Goal: Information Seeking & Learning: Learn about a topic

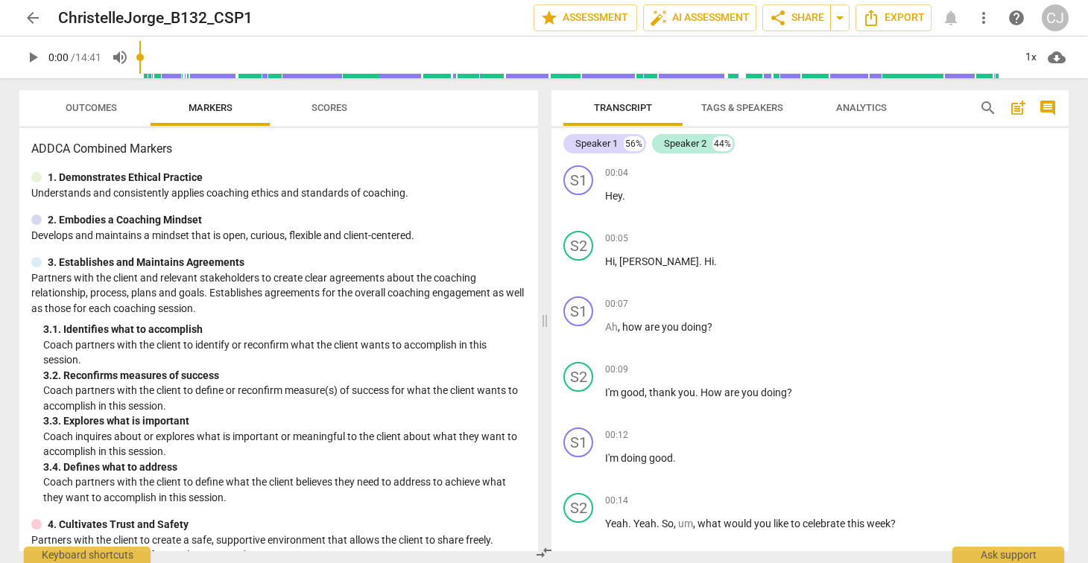
click at [725, 109] on span "Tags & Speakers" at bounding box center [742, 107] width 82 height 11
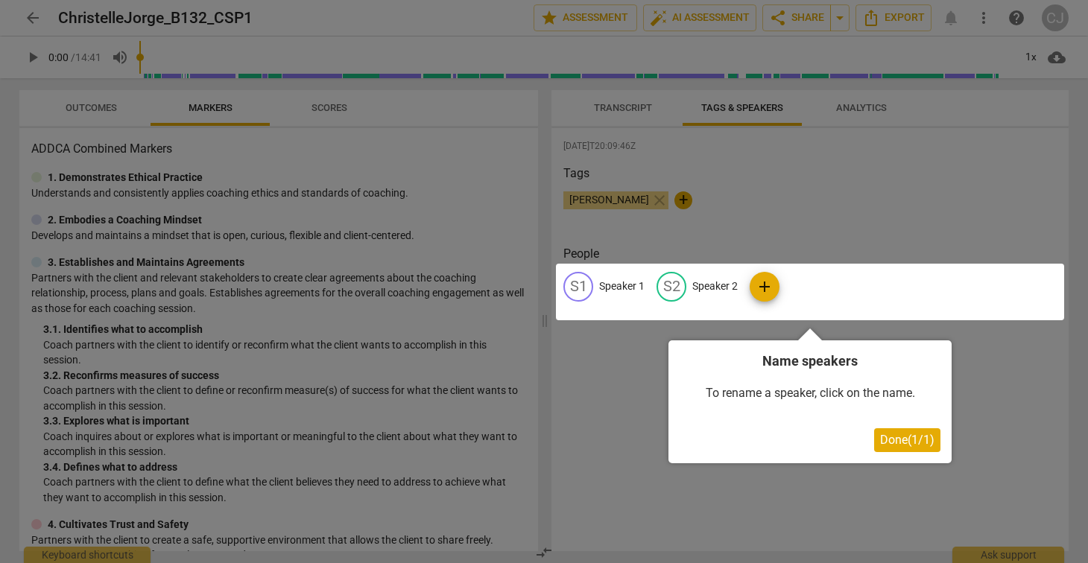
click at [619, 99] on div at bounding box center [544, 281] width 1088 height 563
click at [1019, 371] on div at bounding box center [544, 281] width 1088 height 563
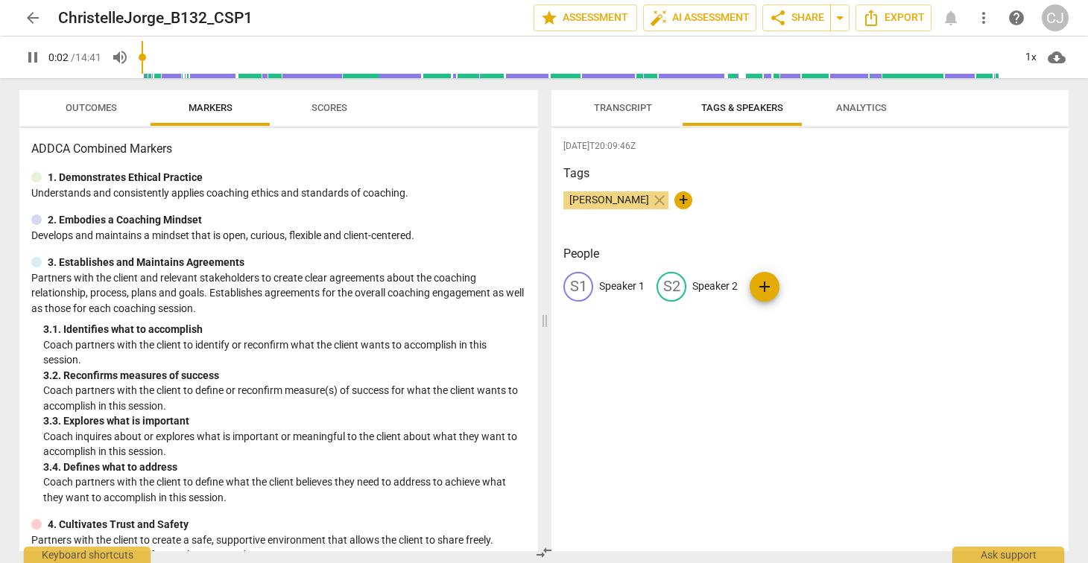
click at [850, 110] on span "Analytics" at bounding box center [861, 107] width 51 height 11
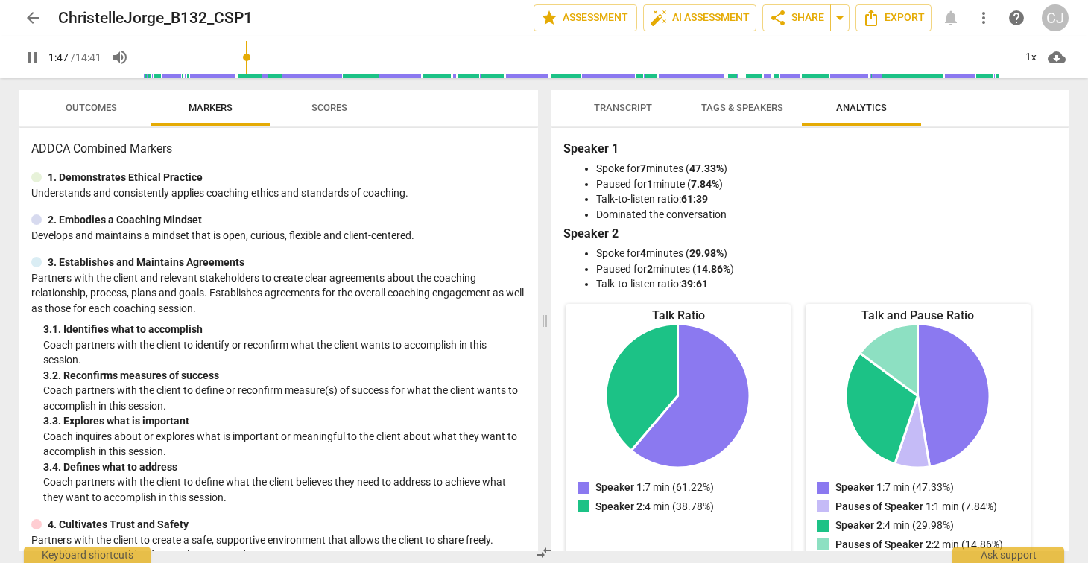
click at [331, 108] on span "Scores" at bounding box center [329, 107] width 36 height 11
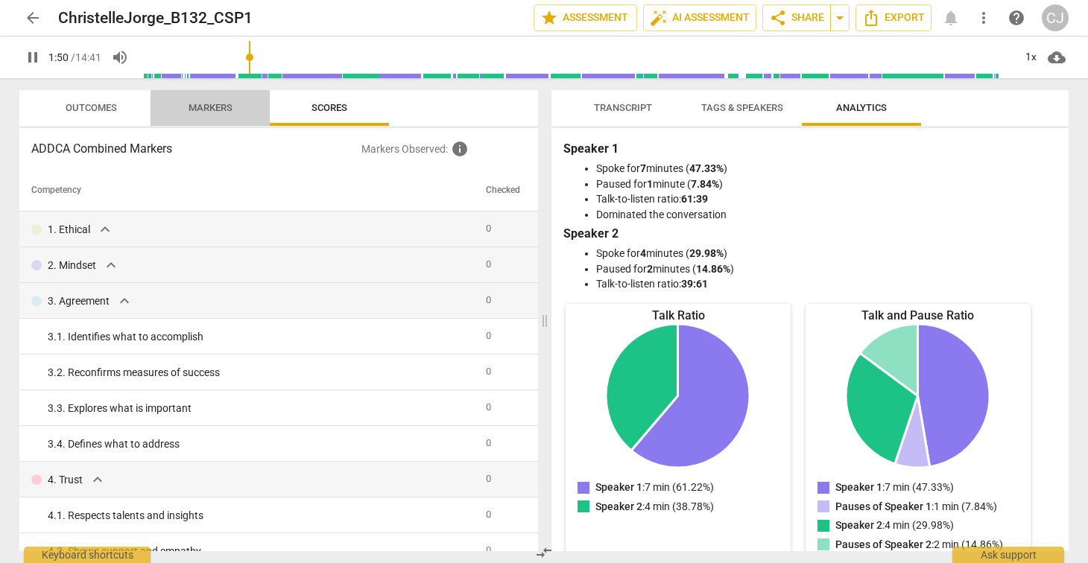
click at [216, 108] on span "Markers" at bounding box center [211, 107] width 44 height 11
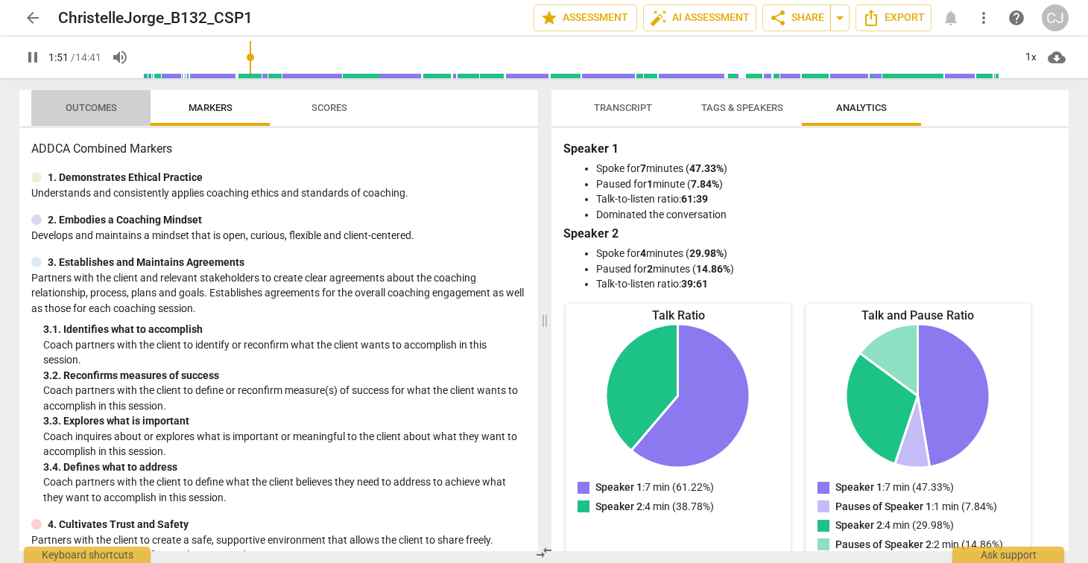
click at [89, 103] on span "Outcomes" at bounding box center [91, 107] width 51 height 11
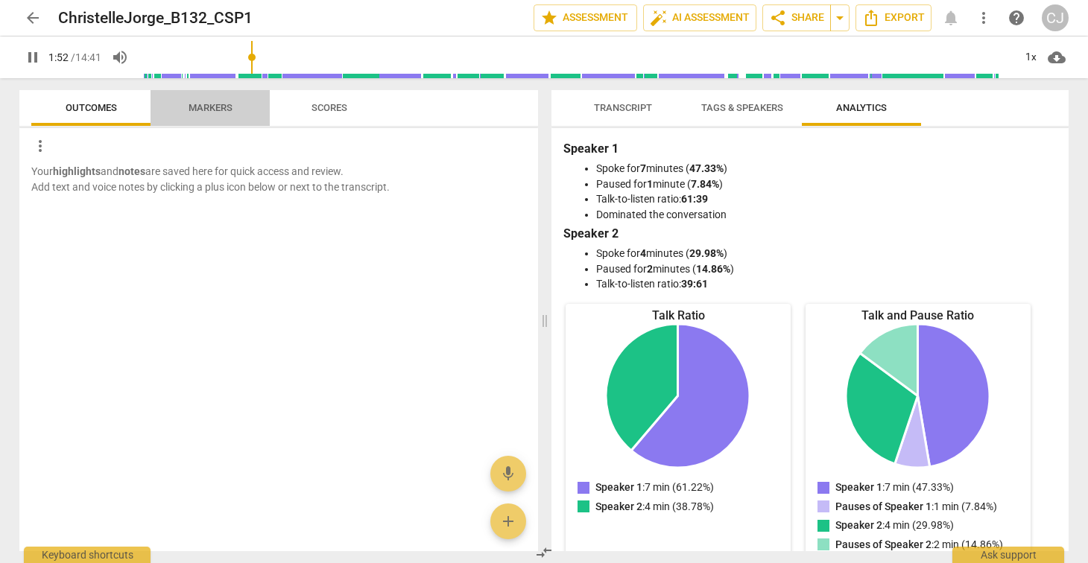
click at [210, 112] on span "Markers" at bounding box center [211, 107] width 44 height 11
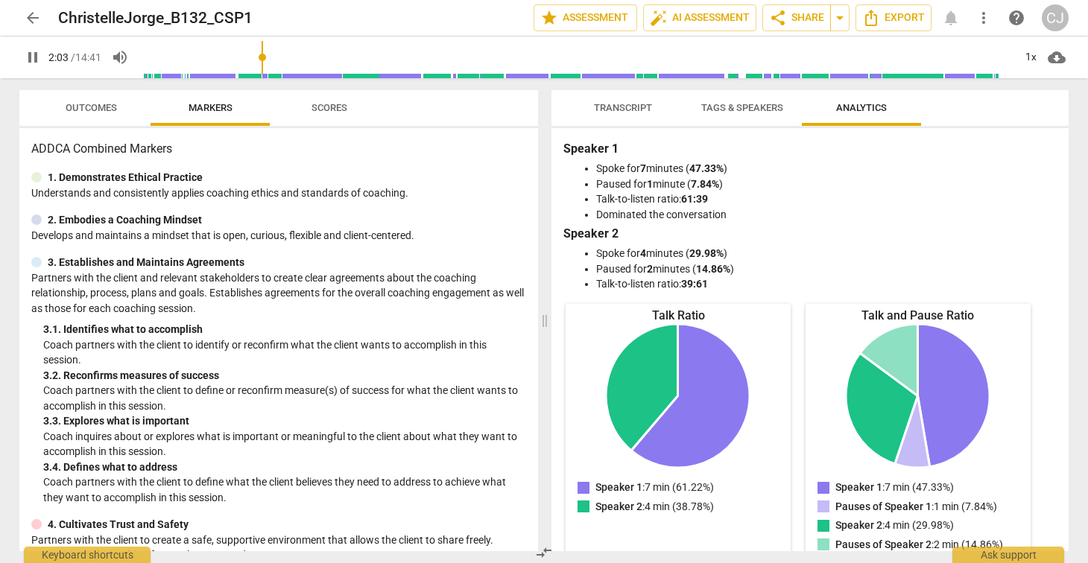
click at [620, 103] on span "Transcript" at bounding box center [623, 107] width 58 height 11
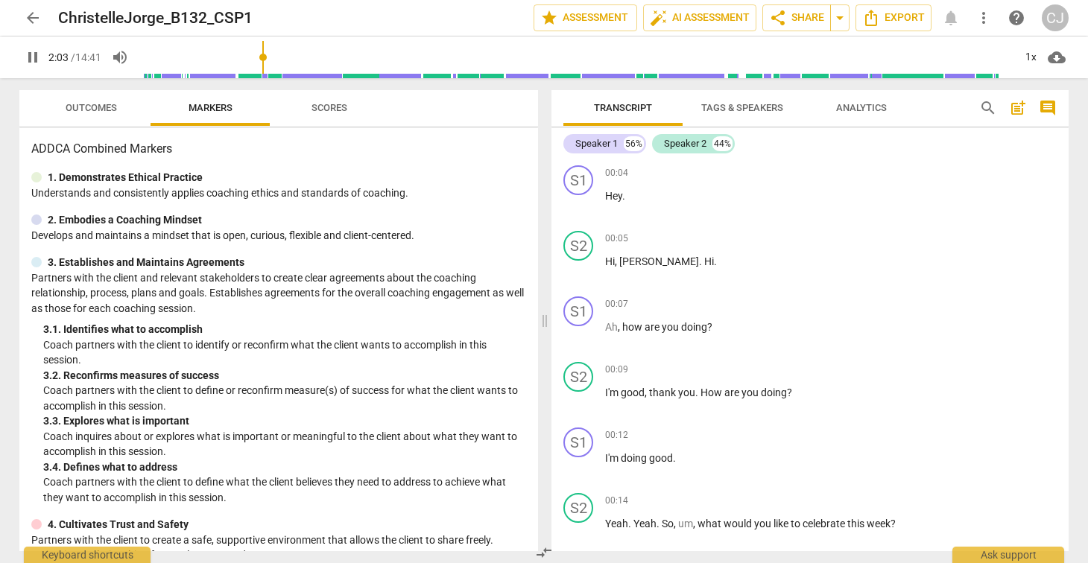
scroll to position [955, 0]
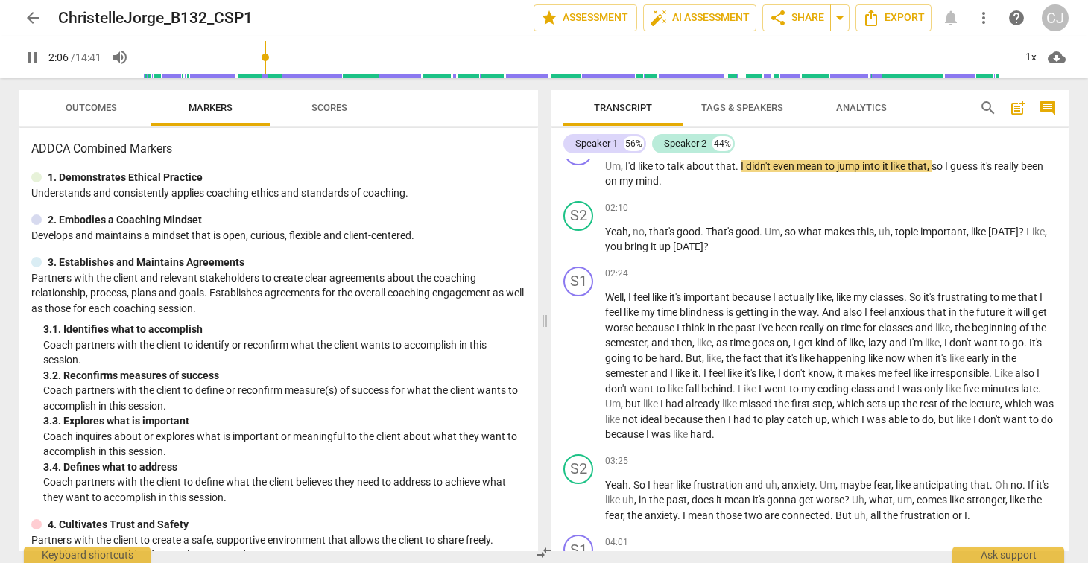
type input "126"
click at [41, 16] on span "arrow_back" at bounding box center [33, 18] width 18 height 18
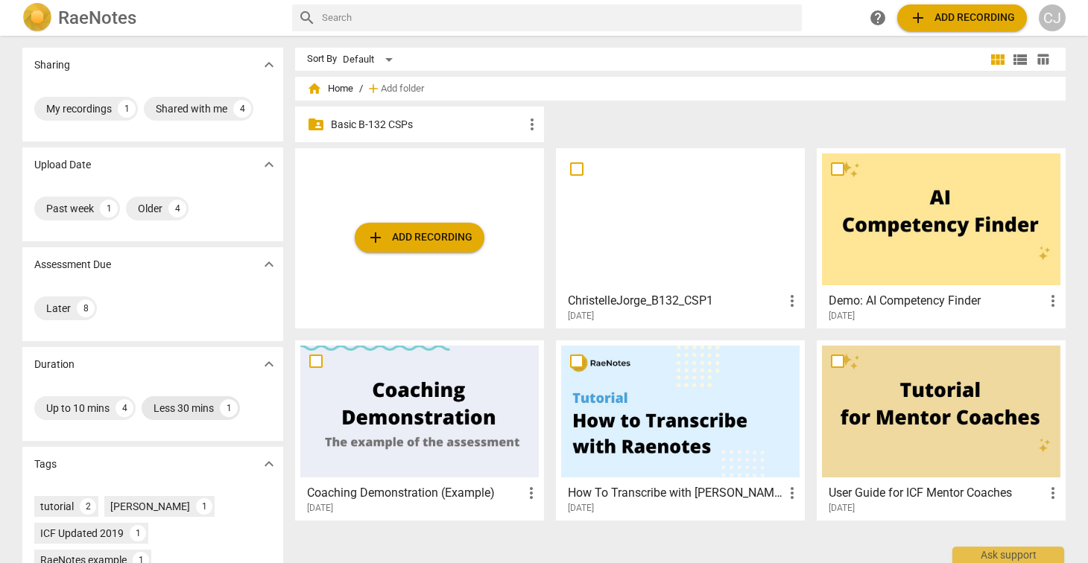
click at [178, 409] on div "Less 30 mins" at bounding box center [183, 408] width 60 height 15
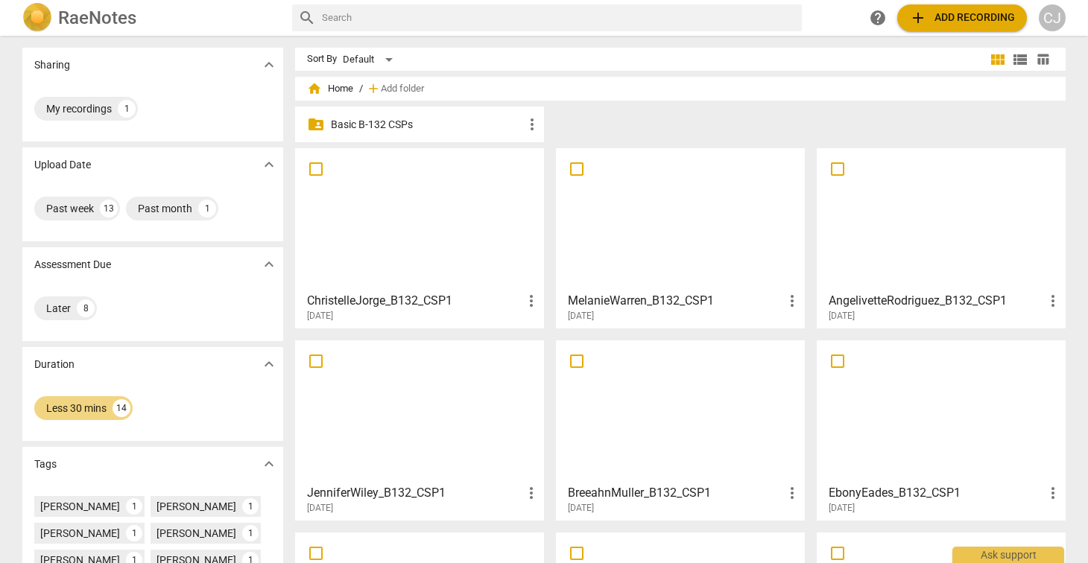
click at [390, 417] on div at bounding box center [419, 412] width 238 height 132
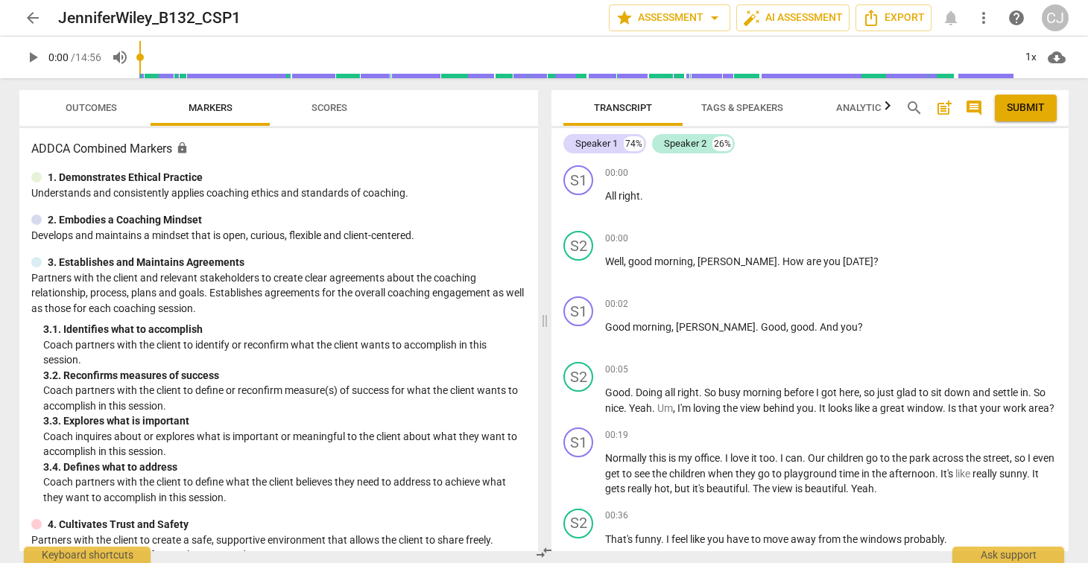
click at [851, 104] on span "Analytics" at bounding box center [861, 107] width 51 height 11
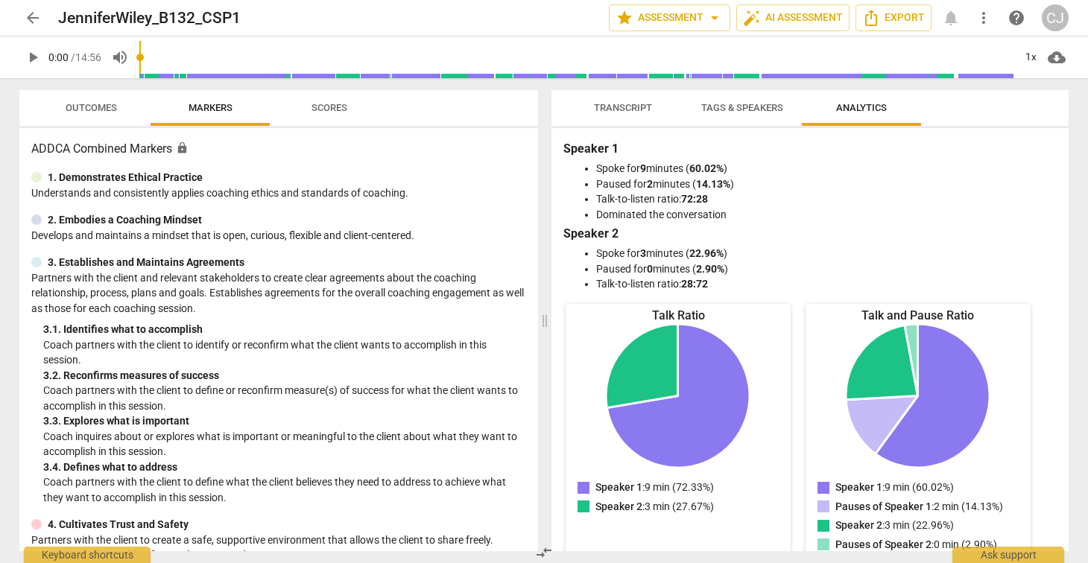
click at [626, 107] on span "Transcript" at bounding box center [623, 107] width 58 height 11
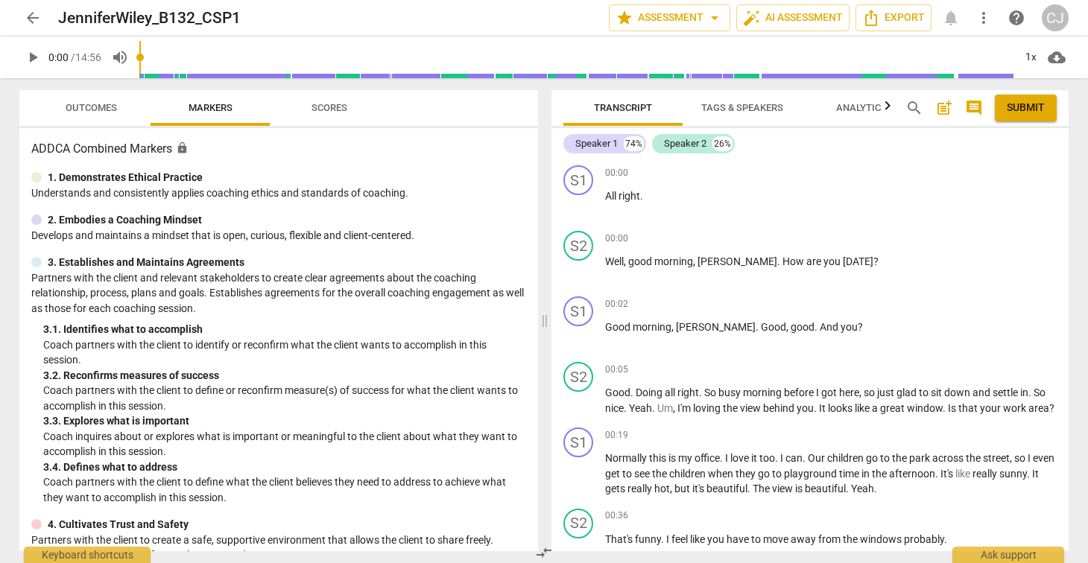
click at [861, 104] on span "Analytics" at bounding box center [861, 107] width 51 height 11
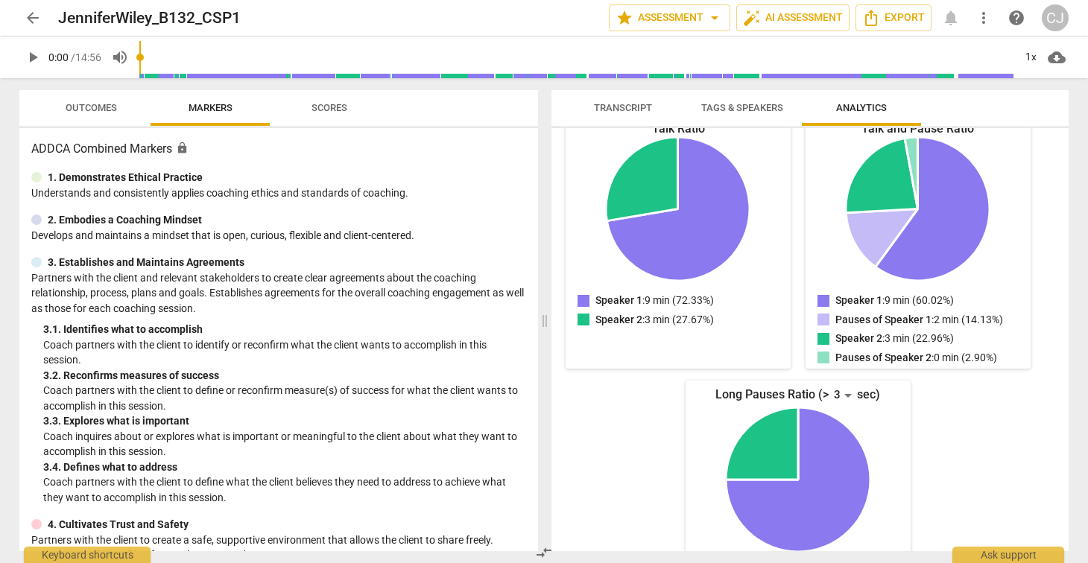
scroll to position [185, 0]
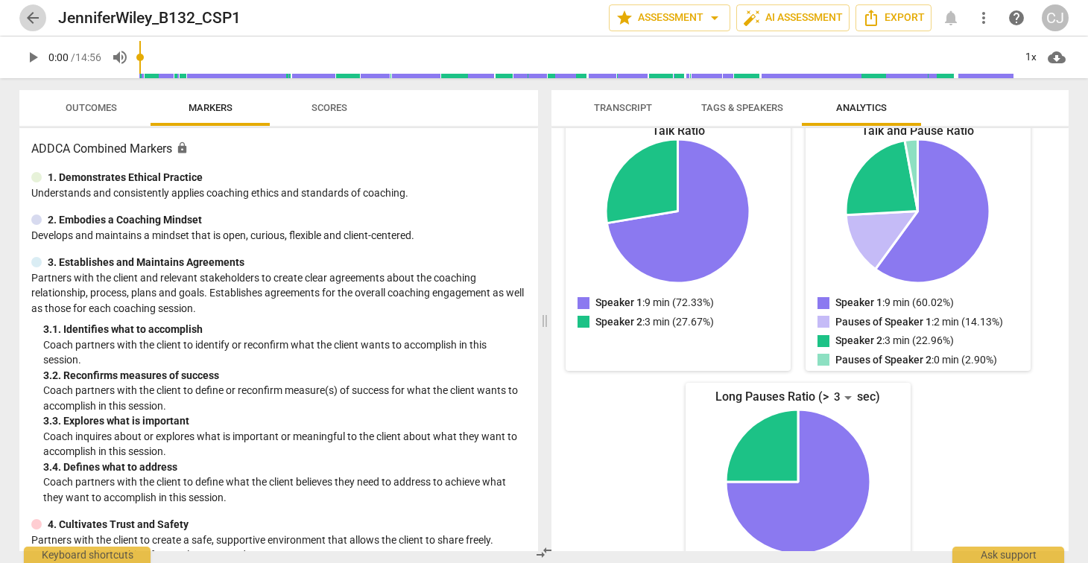
click at [29, 18] on span "arrow_back" at bounding box center [33, 18] width 18 height 18
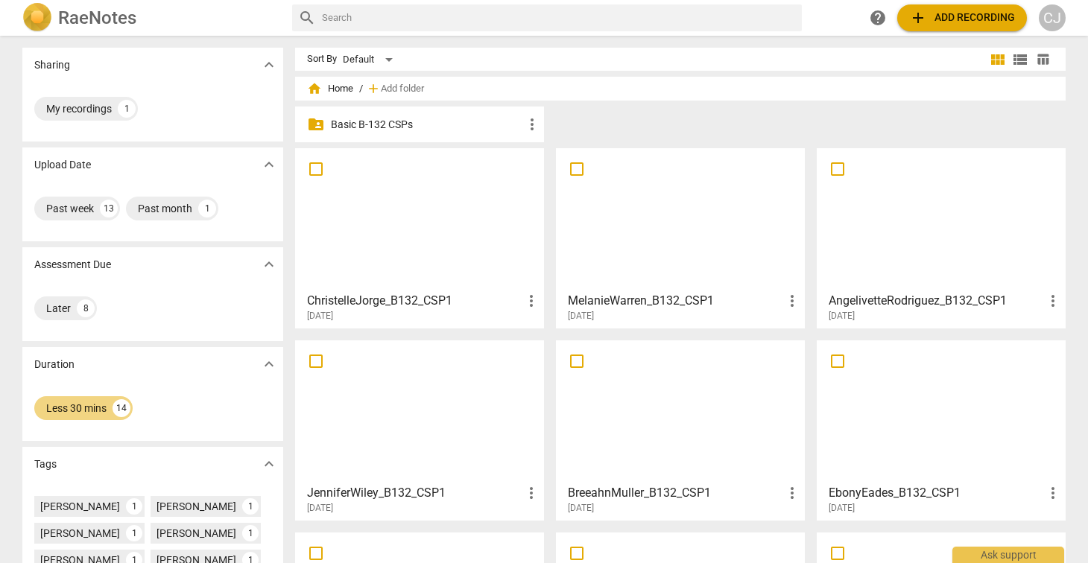
click at [653, 440] on div at bounding box center [680, 412] width 238 height 132
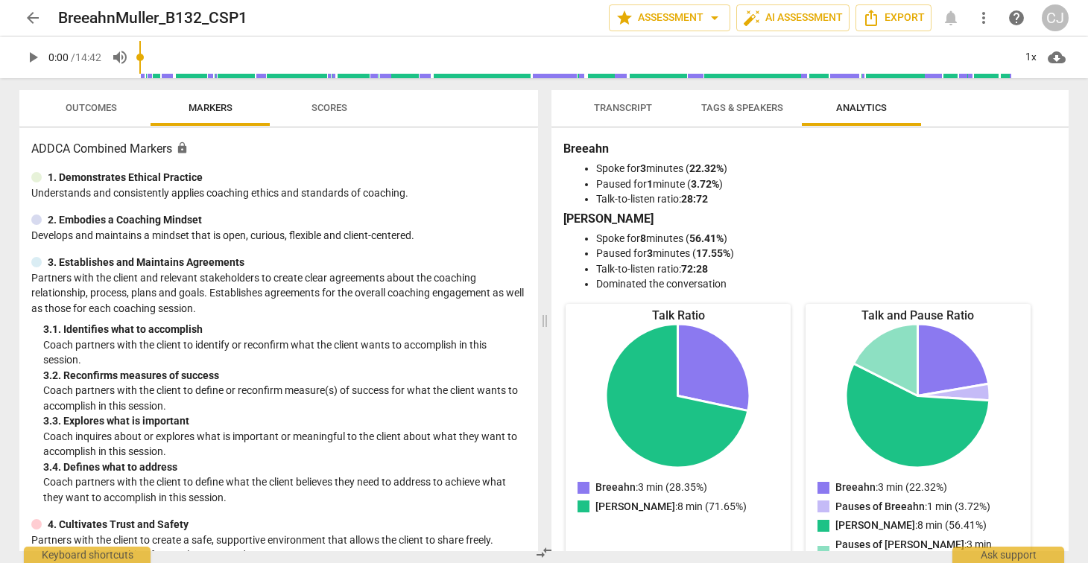
click at [618, 104] on span "Transcript" at bounding box center [623, 107] width 58 height 11
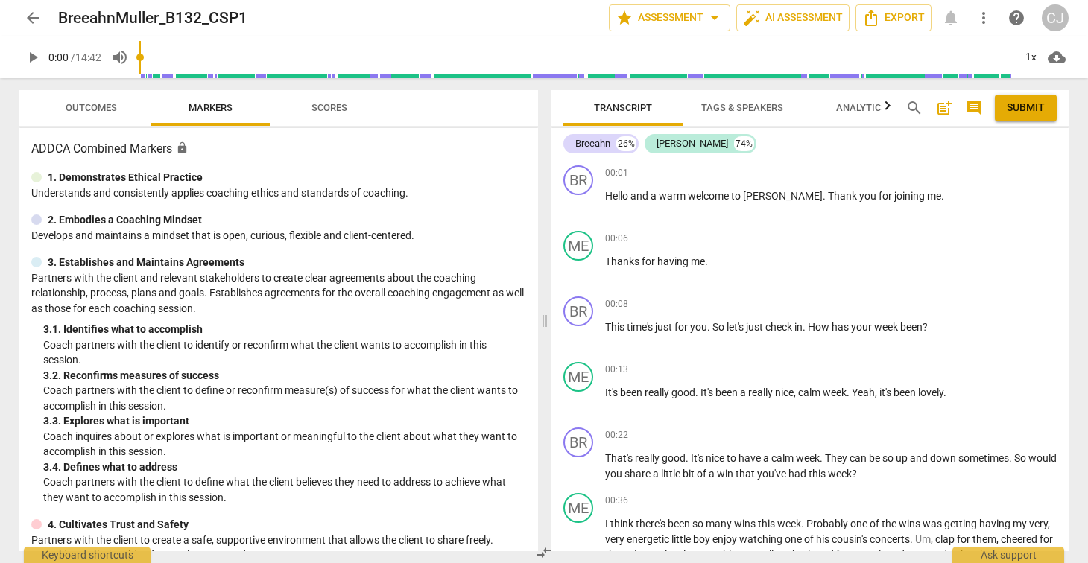
click at [34, 18] on span "arrow_back" at bounding box center [33, 18] width 18 height 18
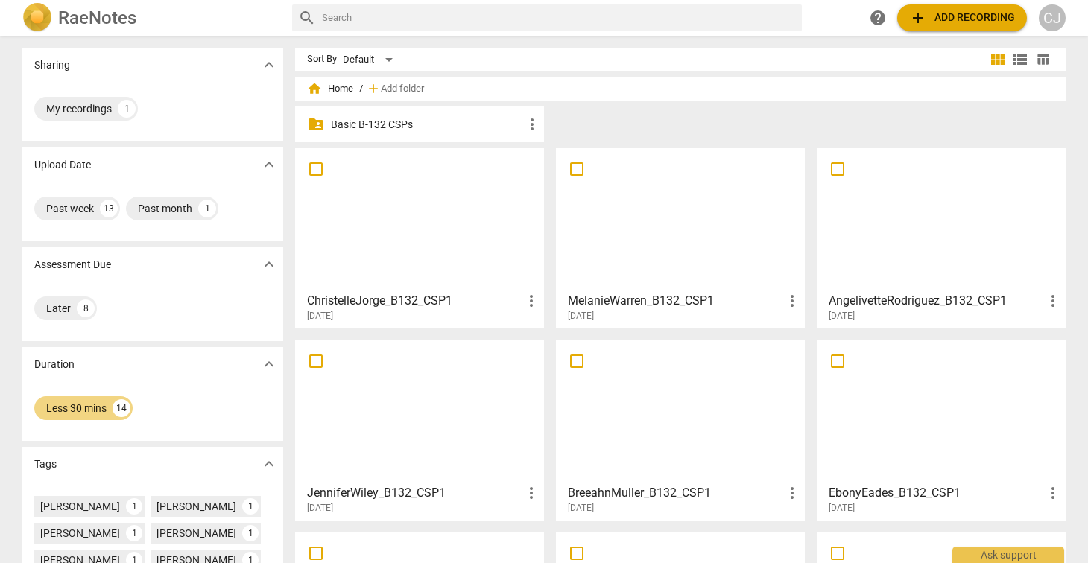
click at [914, 408] on div at bounding box center [941, 412] width 238 height 132
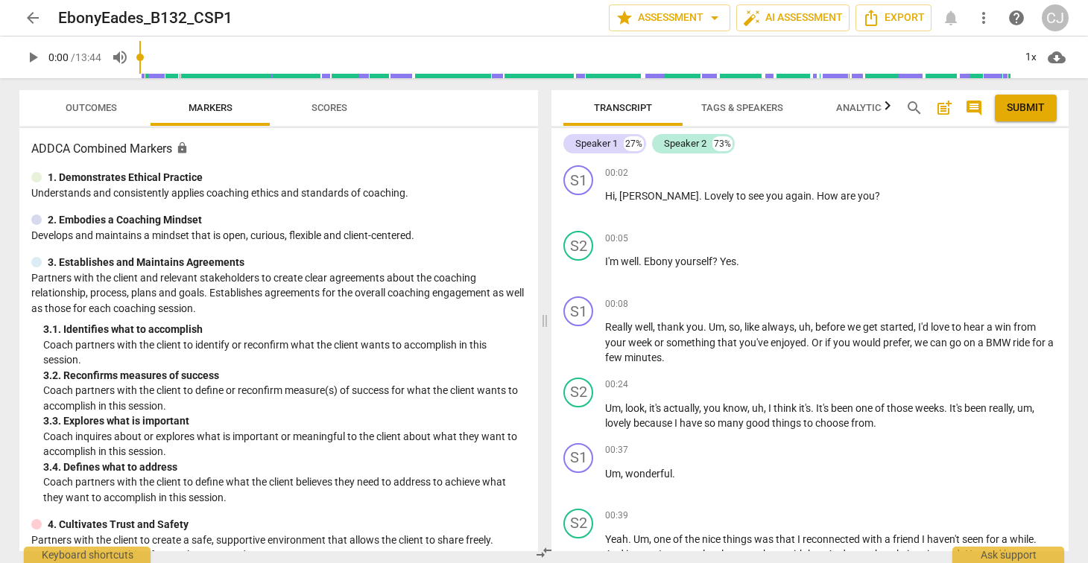
click at [856, 110] on span "Analytics" at bounding box center [861, 107] width 51 height 11
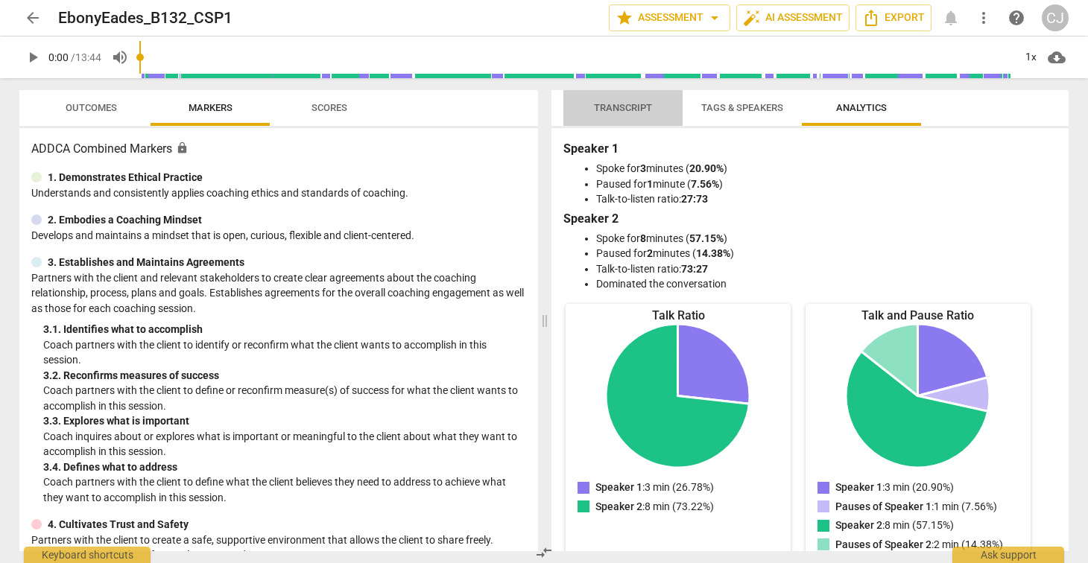
click at [616, 106] on span "Transcript" at bounding box center [623, 107] width 58 height 11
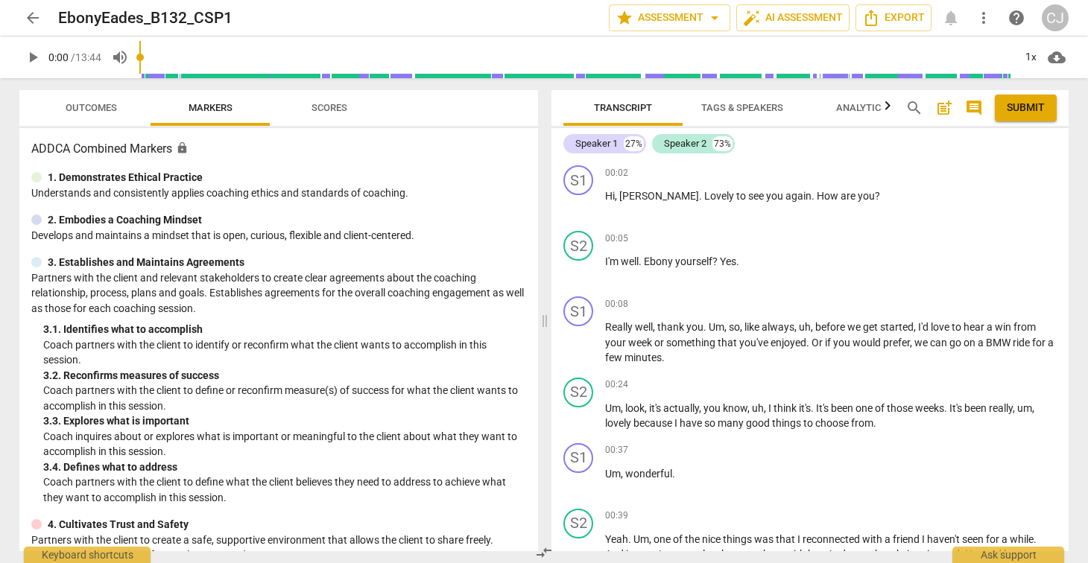
click at [31, 13] on span "arrow_back" at bounding box center [33, 18] width 18 height 18
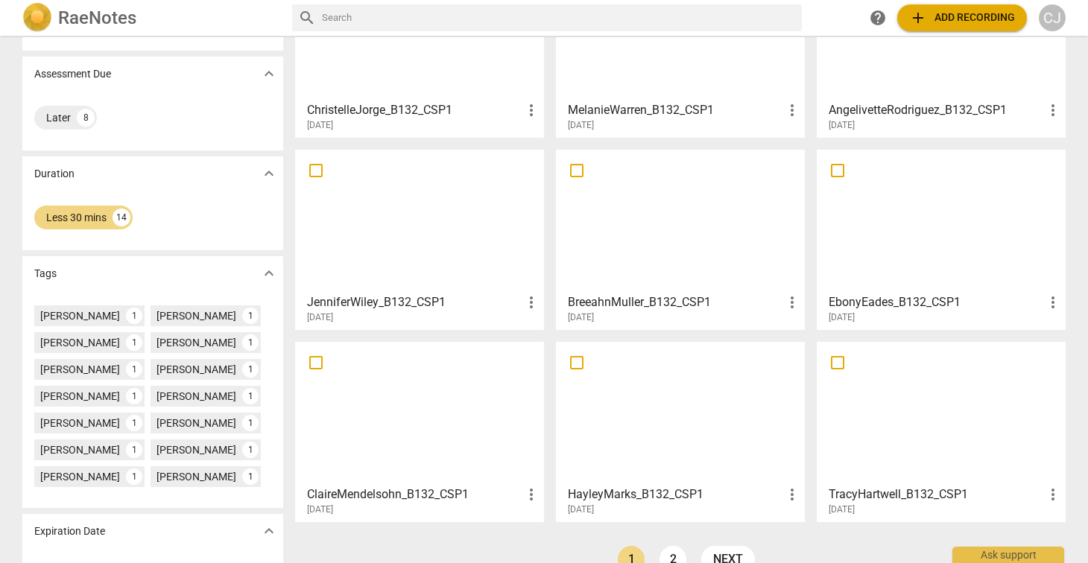
scroll to position [241, 0]
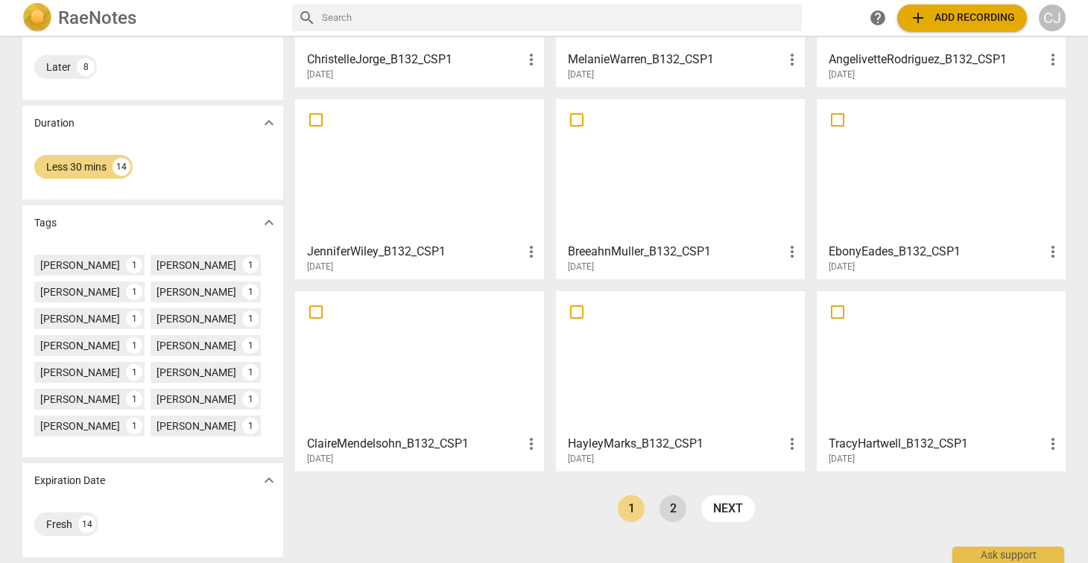
click at [669, 512] on link "2" at bounding box center [672, 509] width 27 height 27
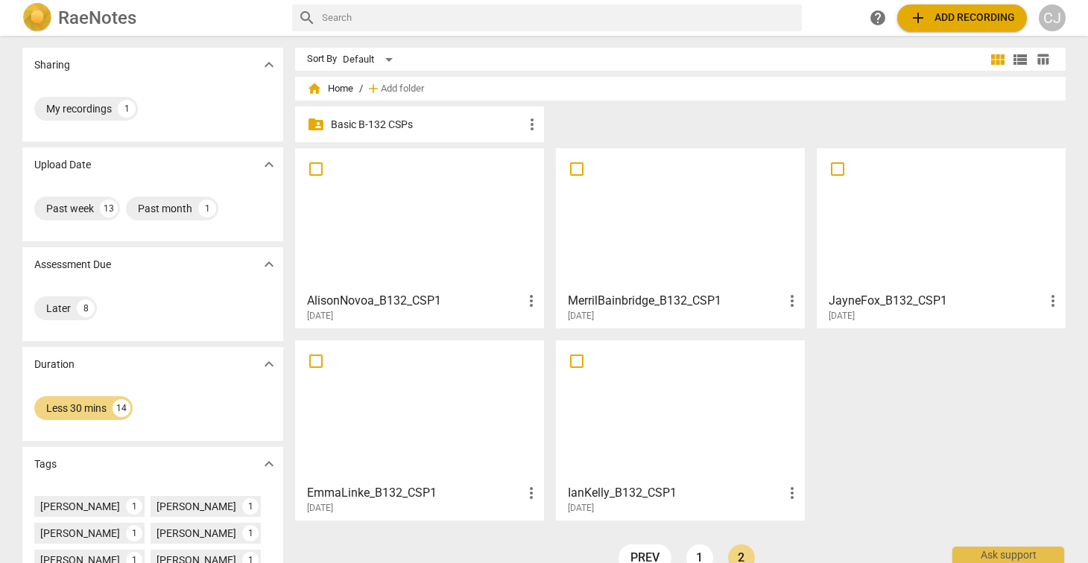
click at [620, 420] on div at bounding box center [680, 412] width 238 height 132
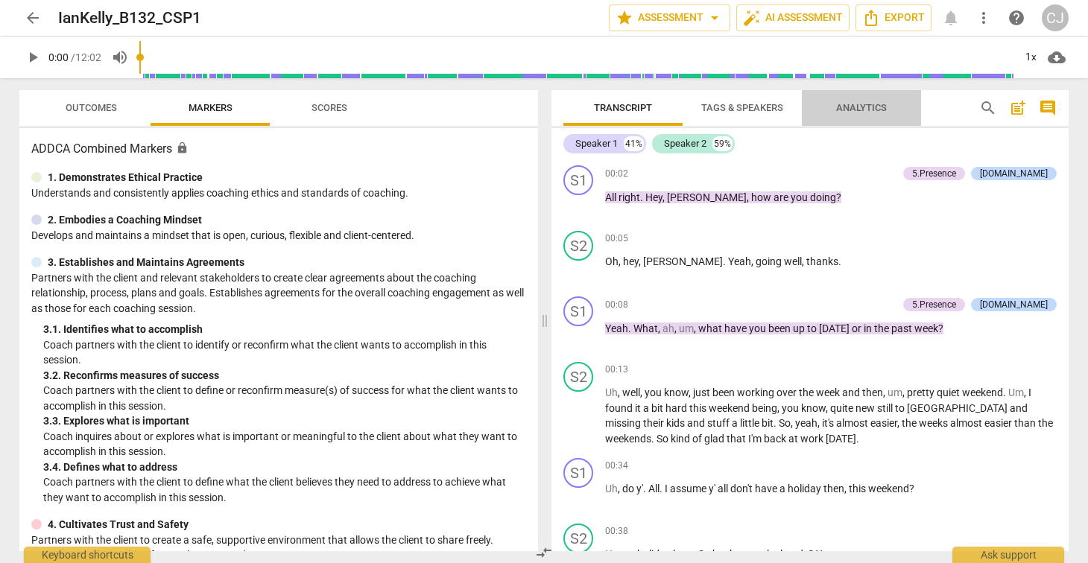
click at [872, 107] on span "Analytics" at bounding box center [861, 107] width 51 height 11
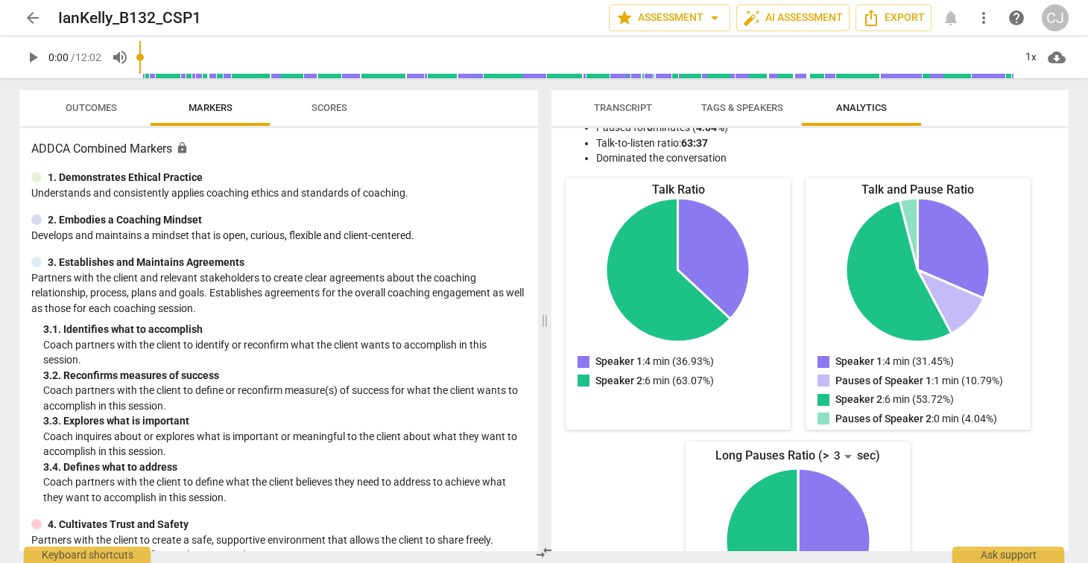
scroll to position [124, 0]
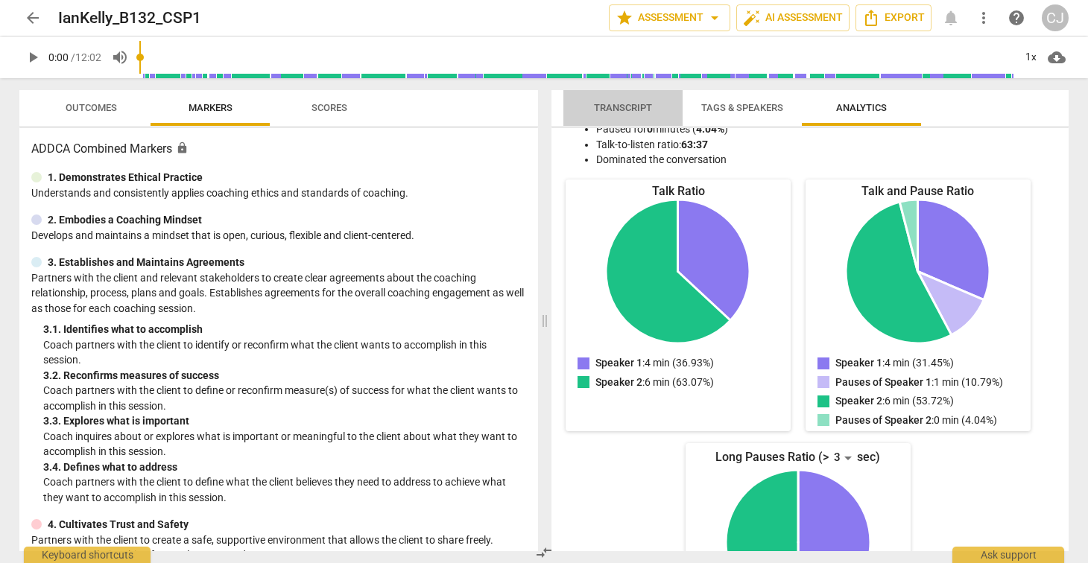
click at [618, 100] on span "Transcript" at bounding box center [623, 108] width 94 height 20
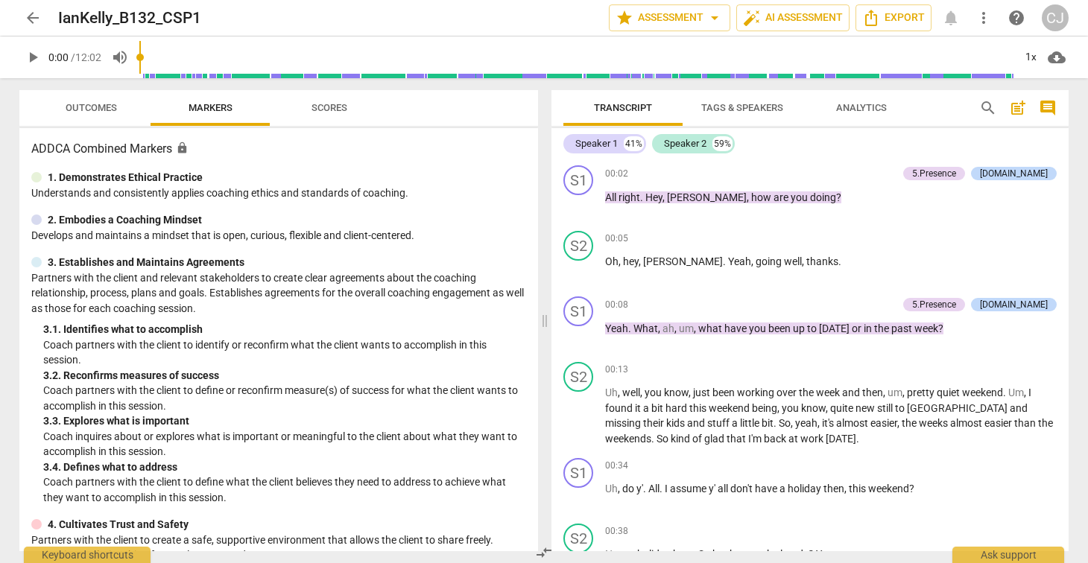
click at [858, 106] on span "Analytics" at bounding box center [861, 107] width 51 height 11
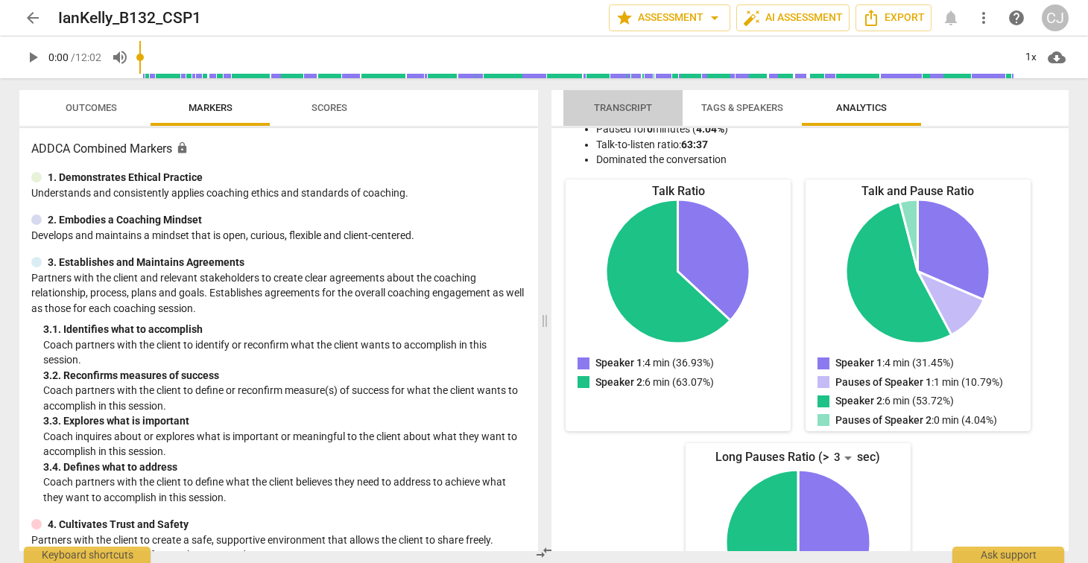
click at [615, 105] on span "Transcript" at bounding box center [623, 107] width 58 height 11
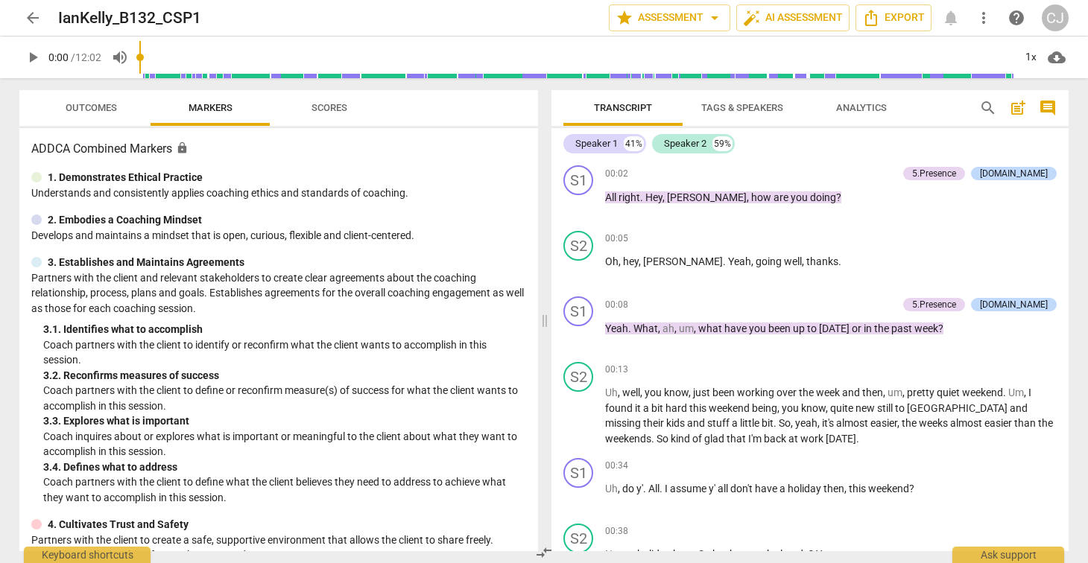
click at [29, 15] on span "arrow_back" at bounding box center [33, 18] width 18 height 18
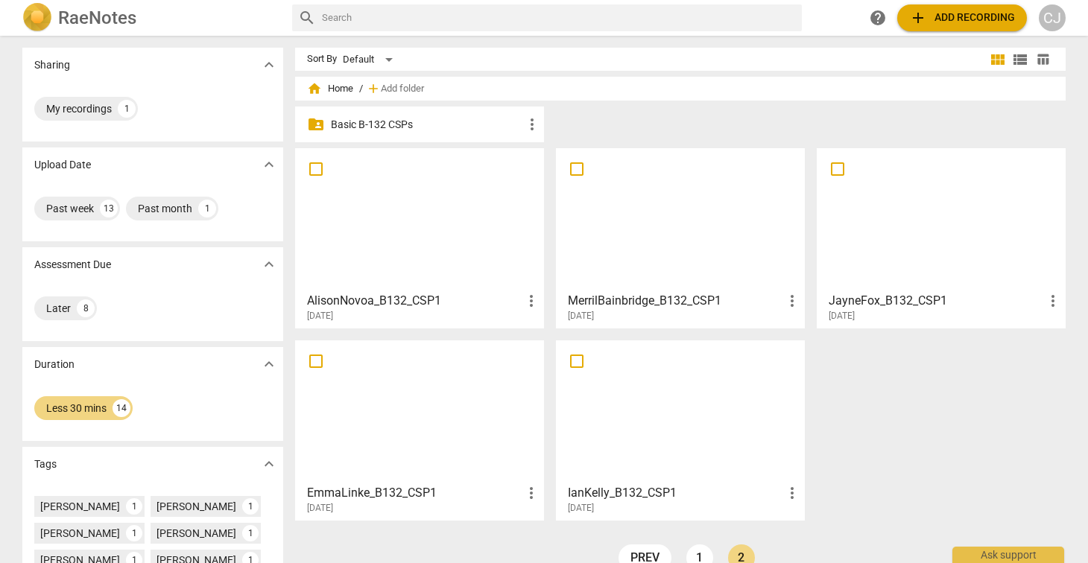
click at [598, 246] on div at bounding box center [680, 219] width 238 height 132
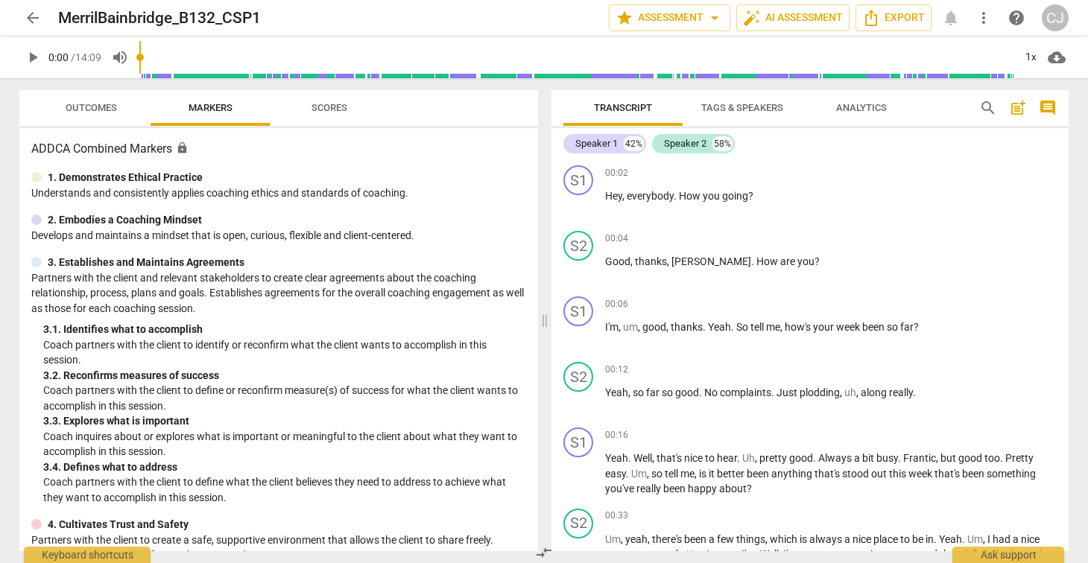
click at [852, 110] on span "Analytics" at bounding box center [861, 107] width 51 height 11
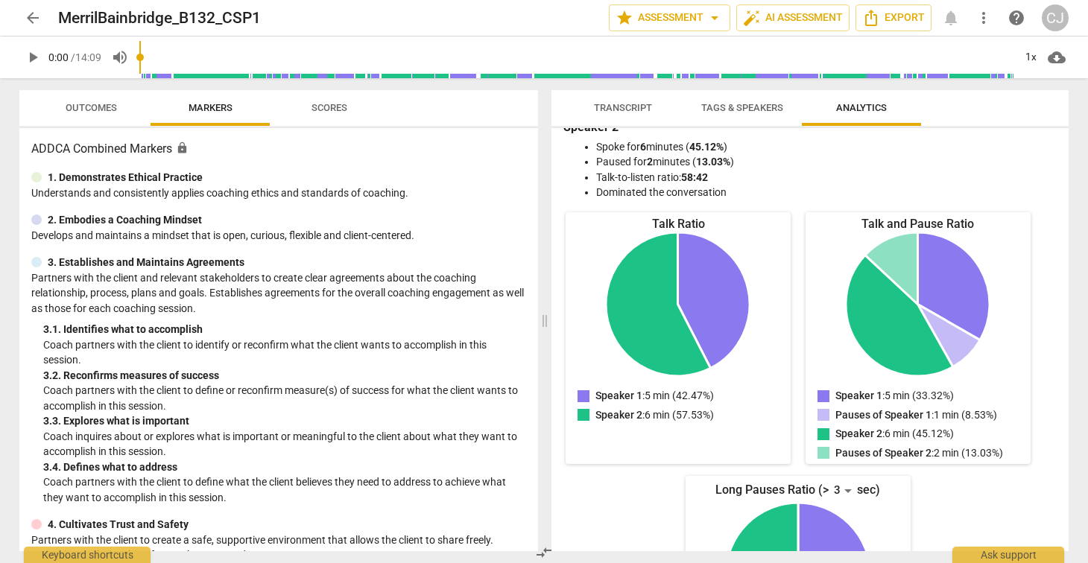
scroll to position [74, 0]
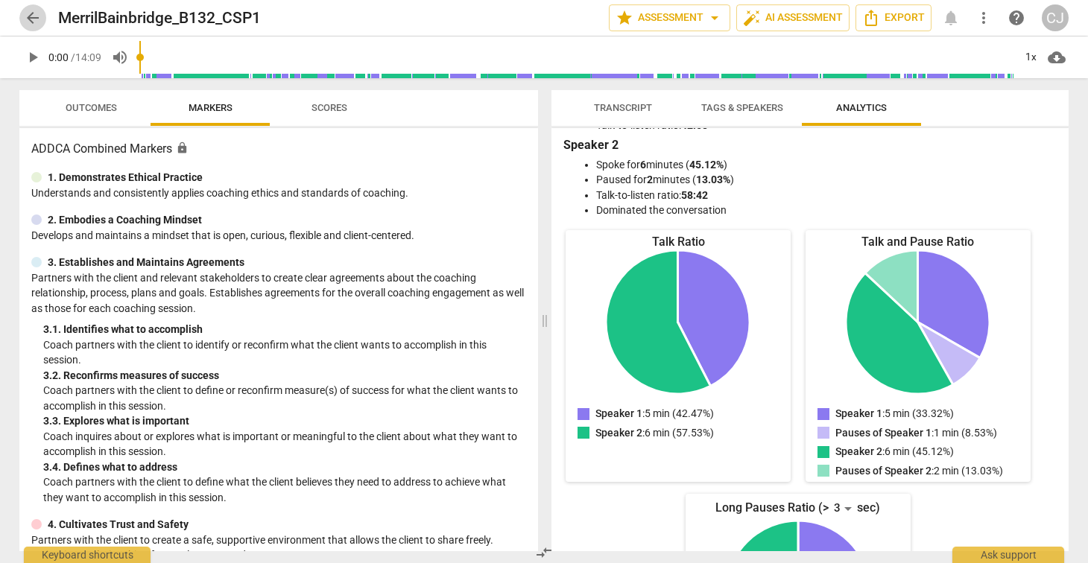
click at [29, 13] on span "arrow_back" at bounding box center [33, 18] width 18 height 18
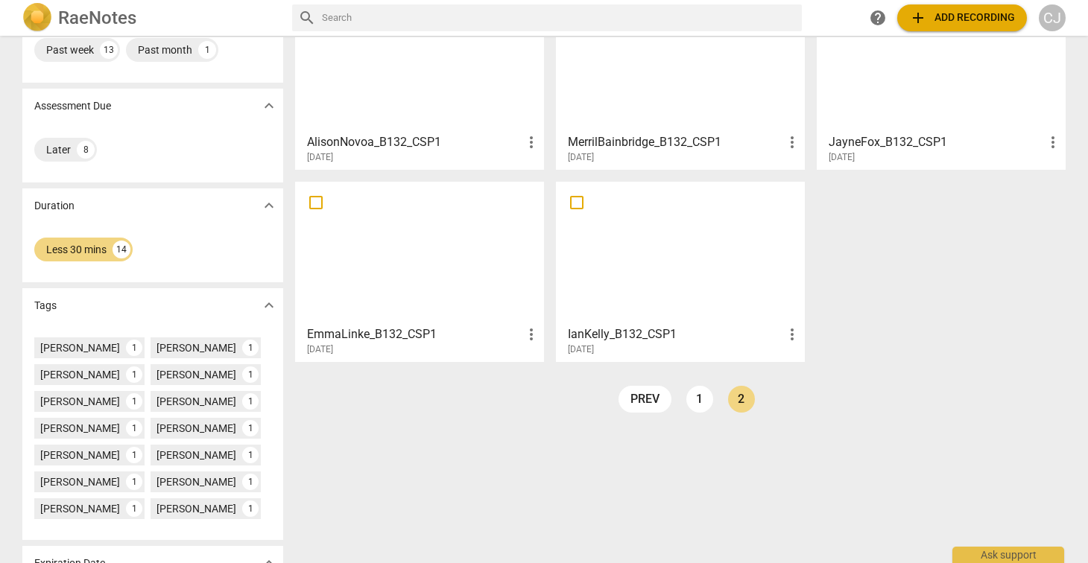
scroll to position [180, 0]
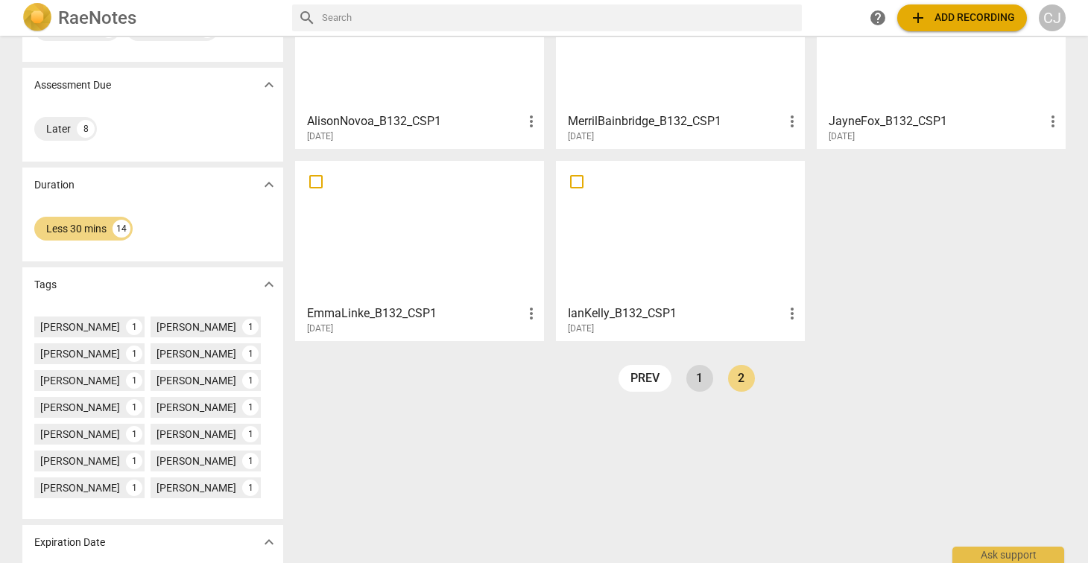
click at [700, 384] on link "1" at bounding box center [699, 378] width 27 height 27
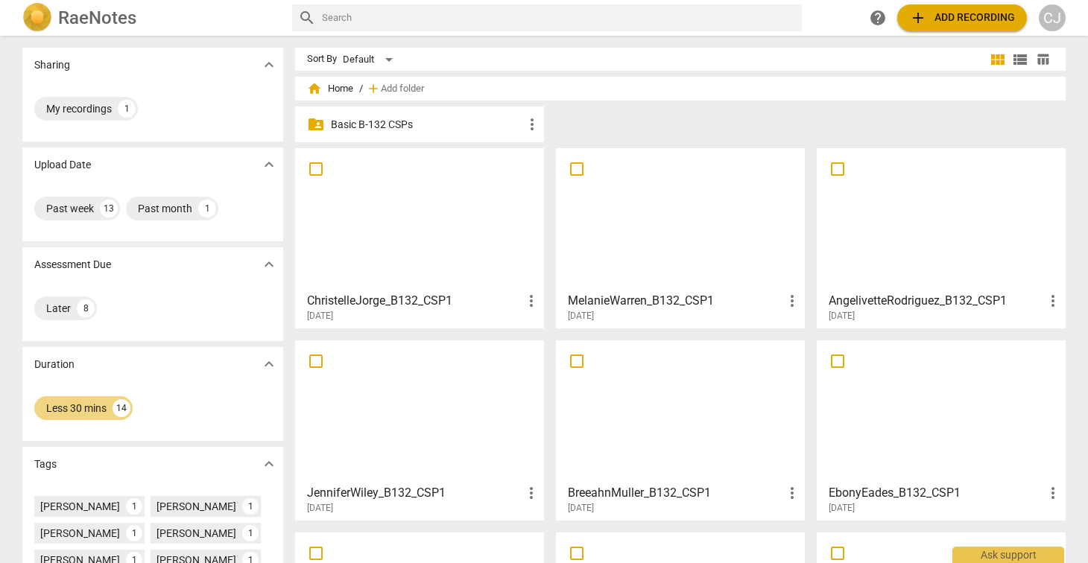
click at [395, 208] on div at bounding box center [419, 219] width 238 height 132
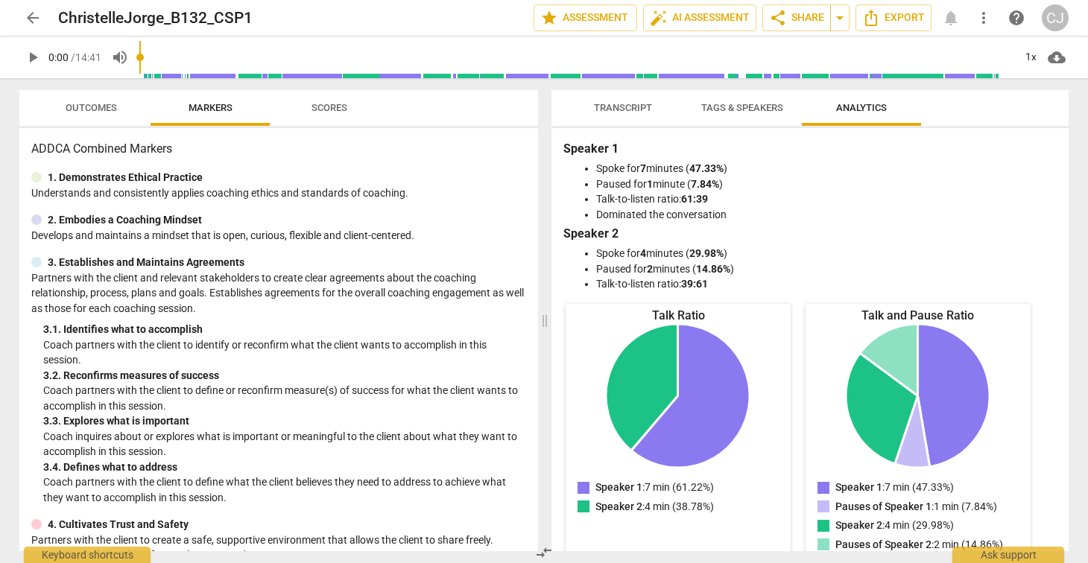
click at [31, 13] on span "arrow_back" at bounding box center [33, 18] width 18 height 18
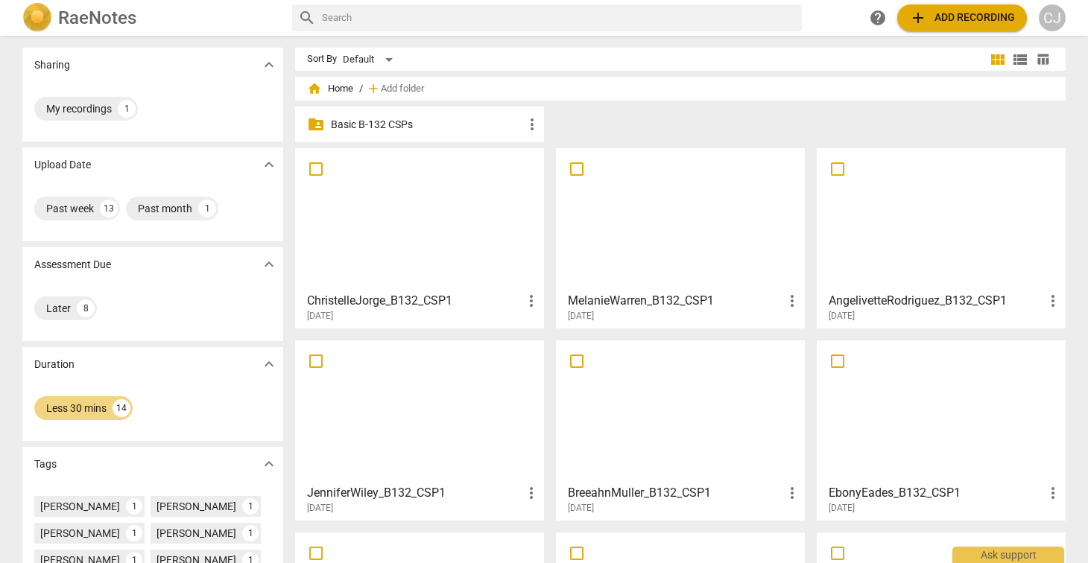
scroll to position [241, 0]
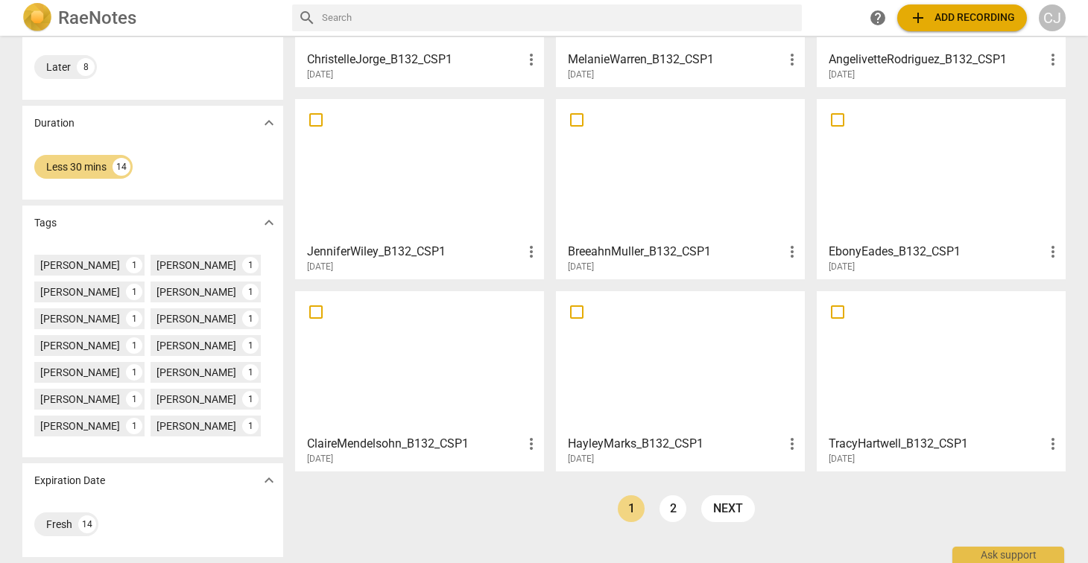
click at [366, 397] on div at bounding box center [419, 363] width 238 height 132
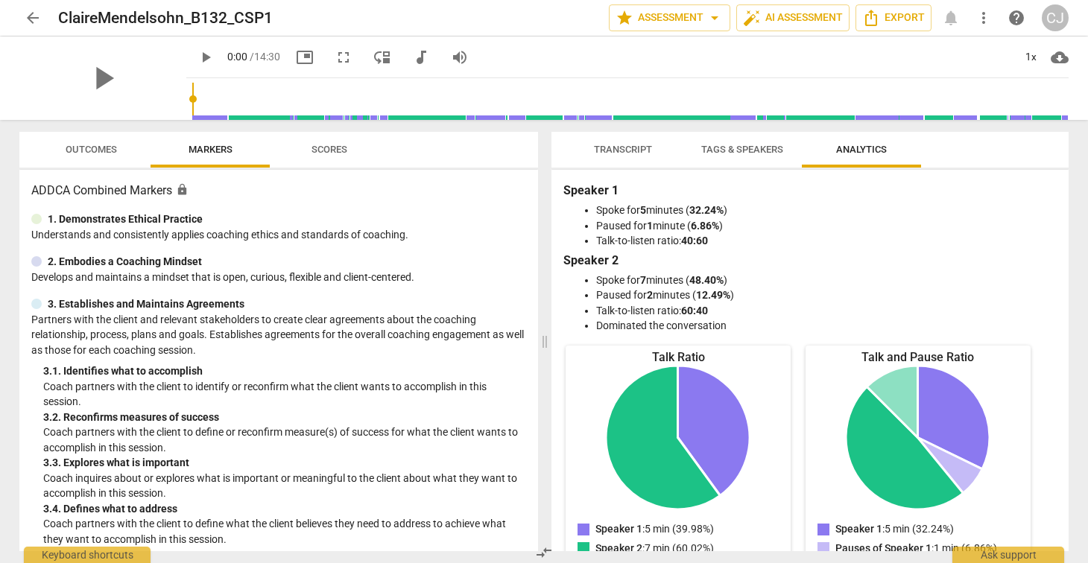
click at [623, 151] on span "Transcript" at bounding box center [623, 149] width 58 height 11
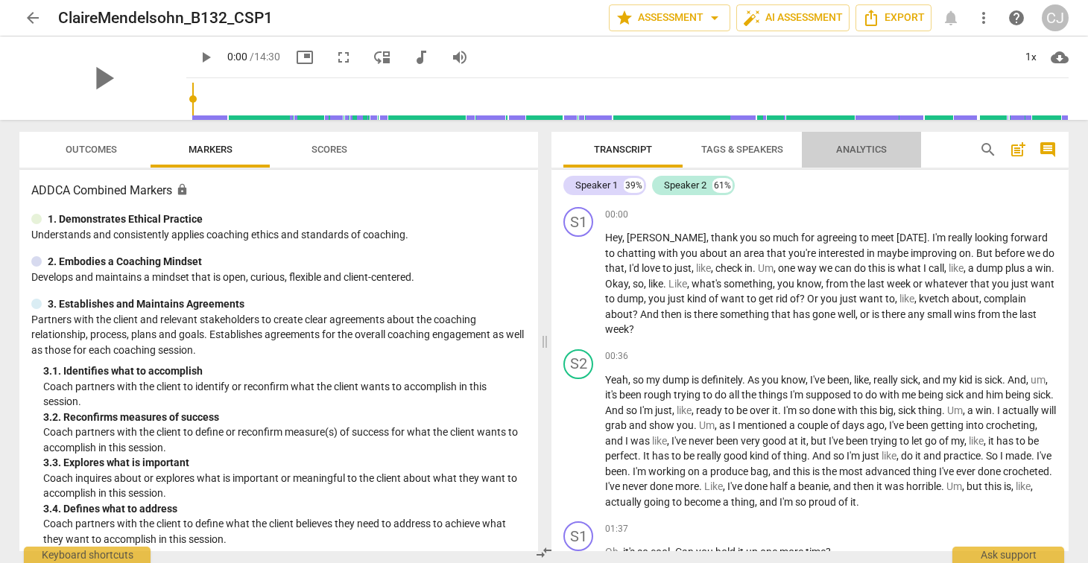
click at [863, 145] on span "Analytics" at bounding box center [861, 149] width 51 height 11
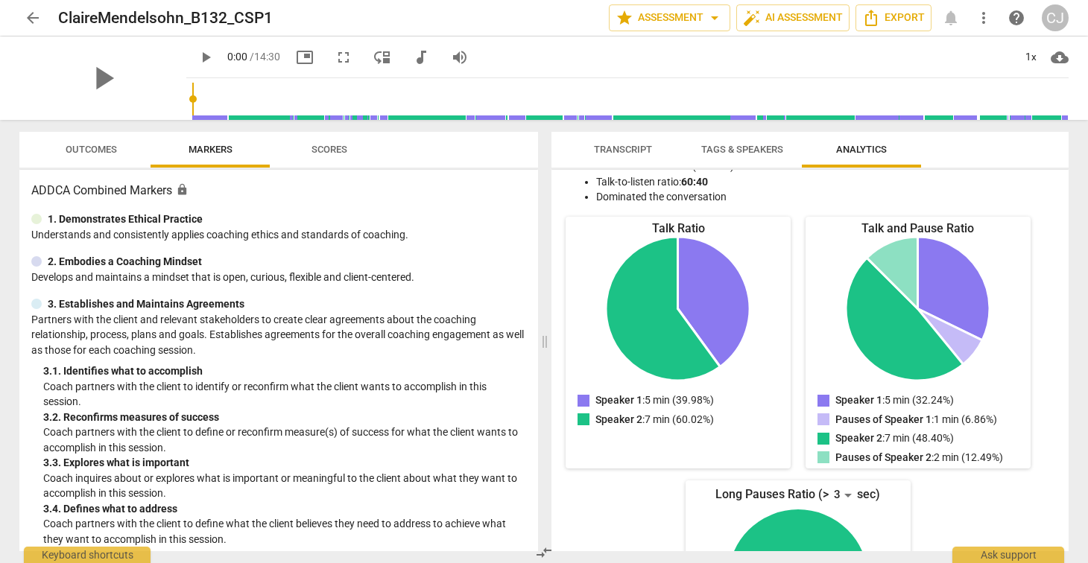
scroll to position [124, 0]
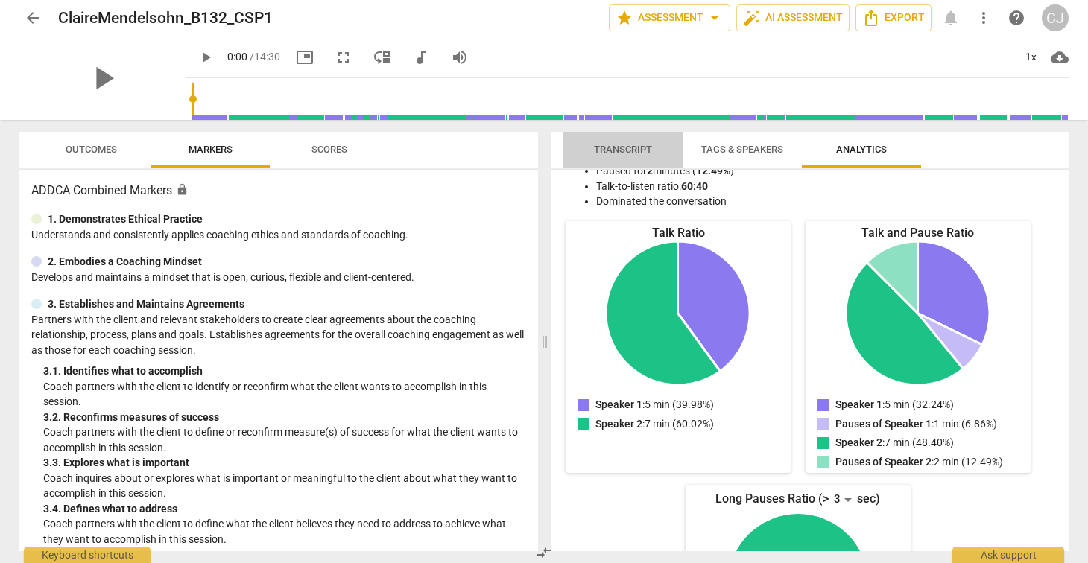
click at [627, 152] on span "Transcript" at bounding box center [623, 149] width 58 height 11
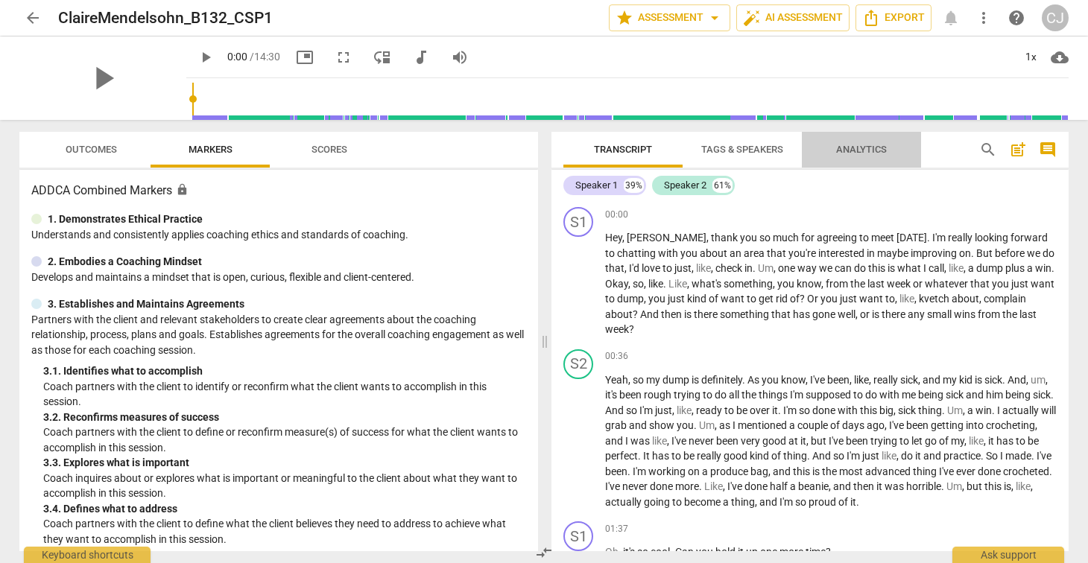
click at [866, 147] on span "Analytics" at bounding box center [861, 149] width 51 height 11
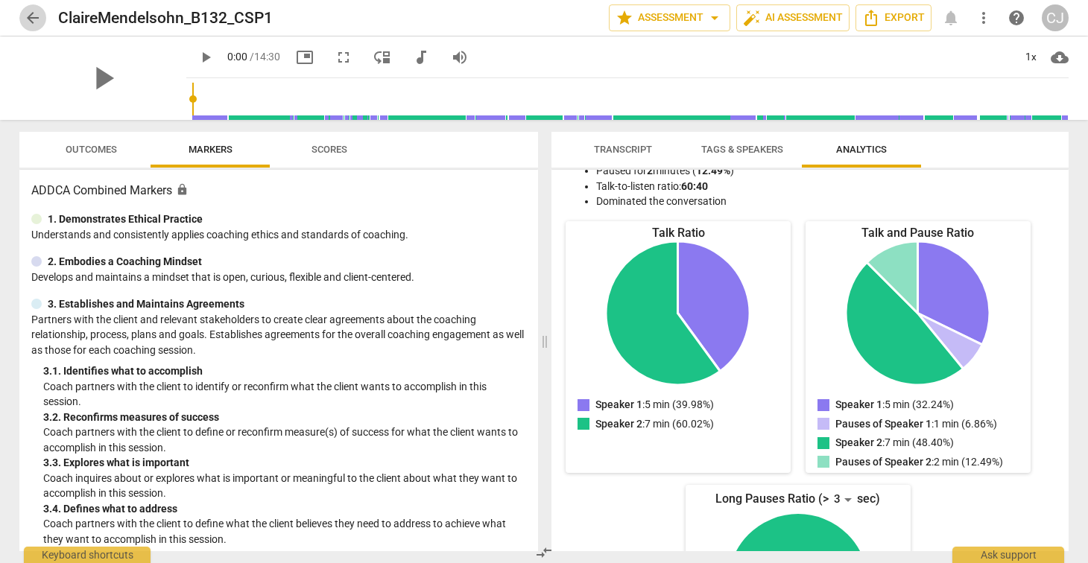
click at [35, 11] on span "arrow_back" at bounding box center [33, 18] width 18 height 18
